Goal: Task Accomplishment & Management: Use online tool/utility

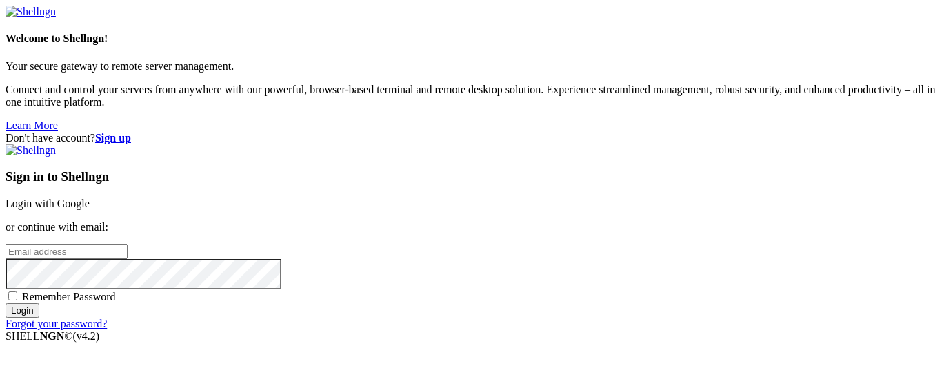
click at [90, 197] on link "Login with Google" at bounding box center [48, 203] width 84 height 12
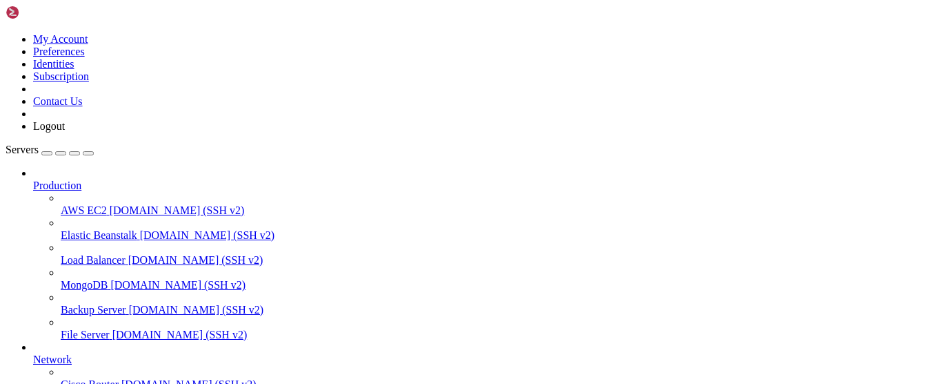
scroll to position [204, 0]
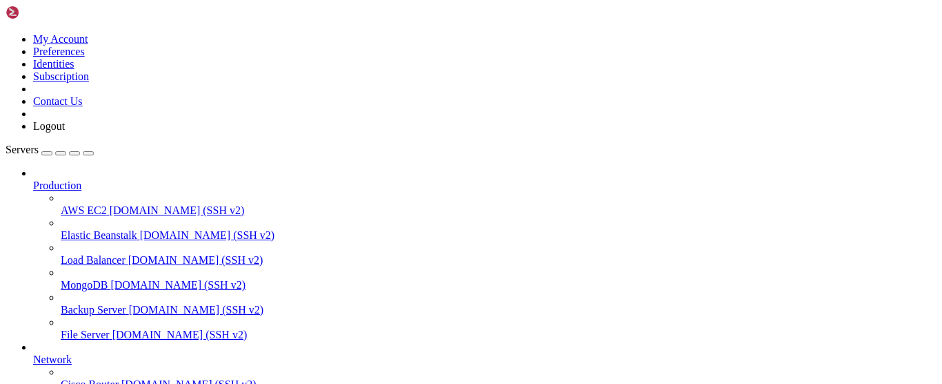
drag, startPoint x: 79, startPoint y: 951, endPoint x: 138, endPoint y: 946, distance: 59.5
copy x-row "ecuaRancha@."
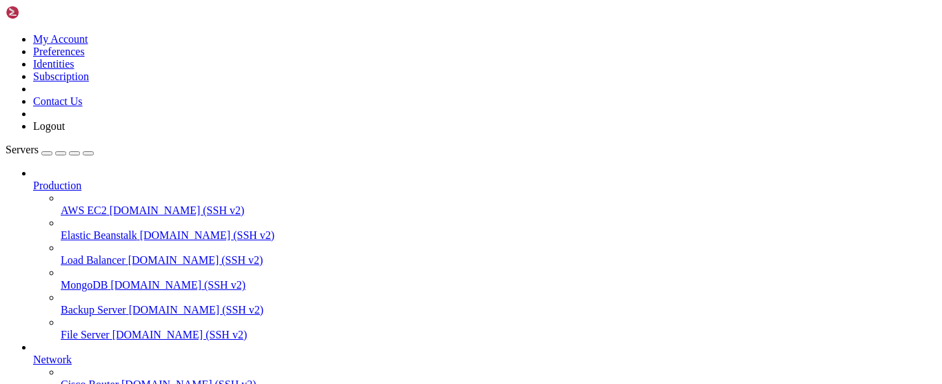
drag, startPoint x: 286, startPoint y: 868, endPoint x: 244, endPoint y: 904, distance: 55.8
